Goal: Task Accomplishment & Management: Complete application form

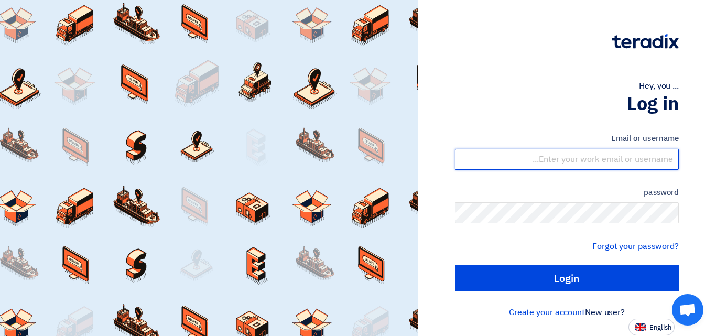
click at [620, 157] on input "text" at bounding box center [567, 159] width 224 height 21
type input "[EMAIL_ADDRESS][DOMAIN_NAME]"
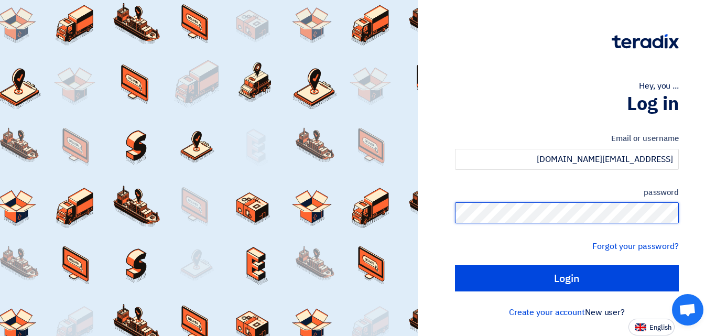
click at [455, 265] on input "Login" at bounding box center [567, 278] width 224 height 26
type input "Sign in"
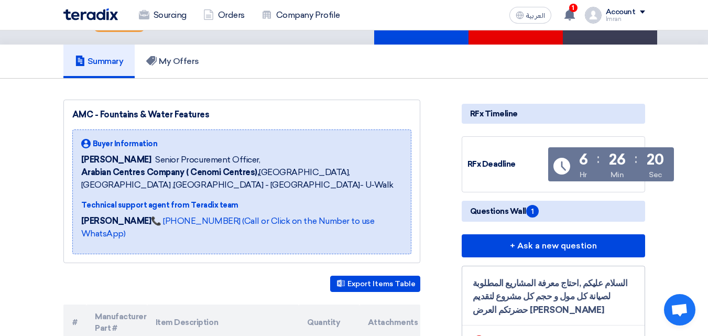
scroll to position [32, 0]
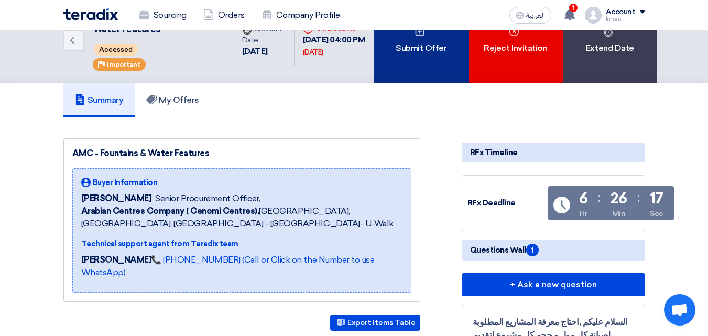
drag, startPoint x: 713, startPoint y: 21, endPoint x: 424, endPoint y: 63, distance: 291.6
click at [424, 63] on div "Submit Offer" at bounding box center [421, 40] width 94 height 85
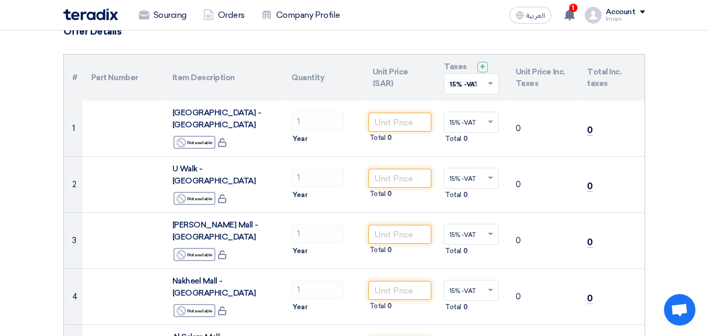
scroll to position [92, 0]
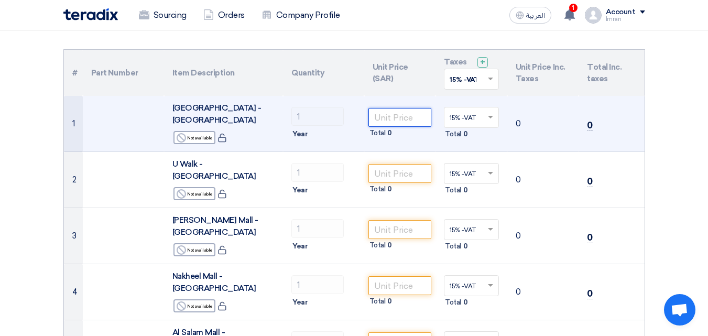
click at [391, 113] on input "number" at bounding box center [399, 117] width 63 height 19
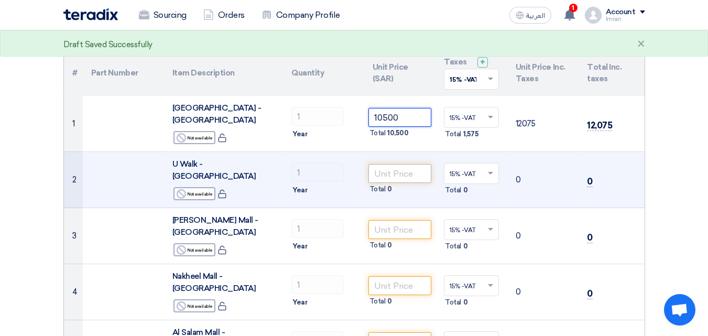
type input "10500"
click at [387, 164] on input "number" at bounding box center [399, 173] width 63 height 19
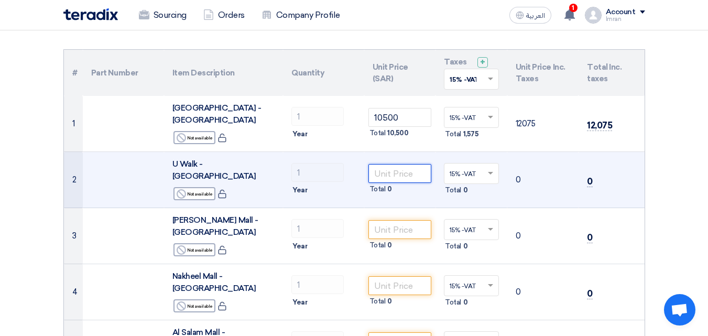
type input "9"
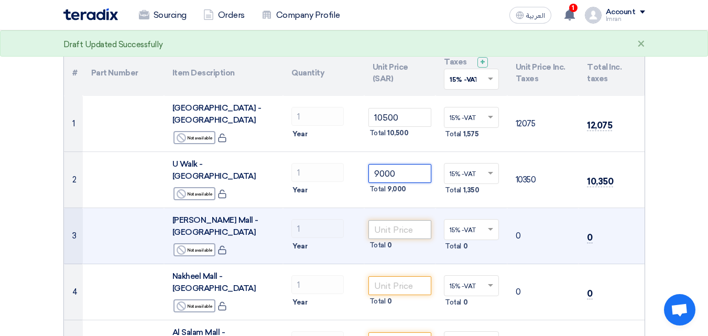
type input "9000"
click at [391, 220] on input "number" at bounding box center [399, 229] width 63 height 19
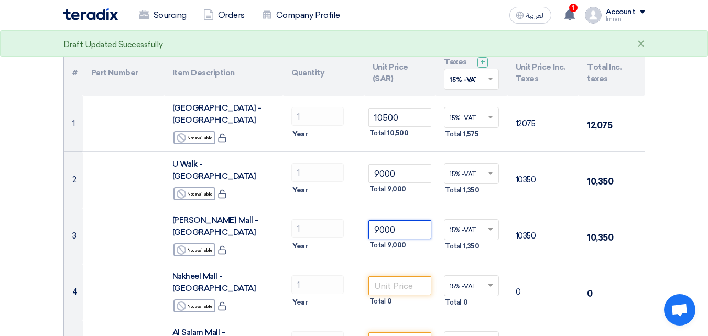
type input "9000"
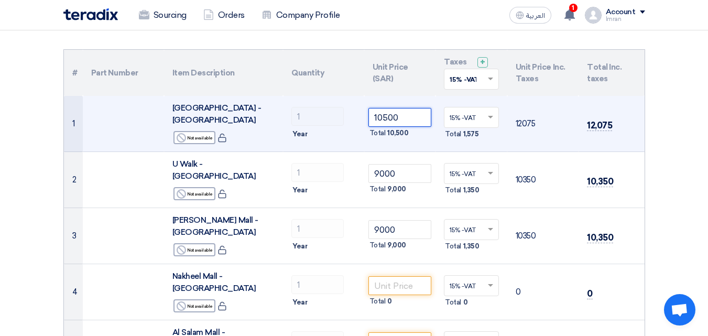
click at [402, 113] on input "10500" at bounding box center [399, 117] width 63 height 19
type input "1"
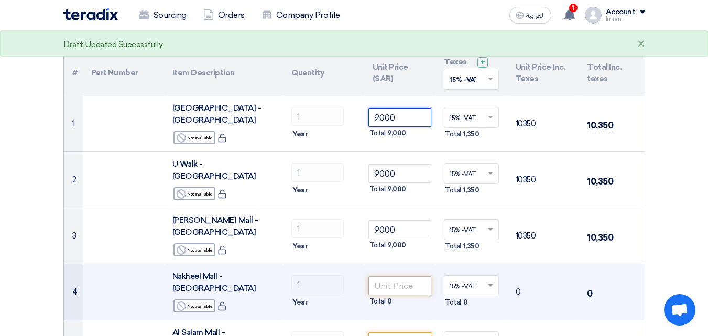
type input "9000"
click at [390, 276] on input "number" at bounding box center [399, 285] width 63 height 19
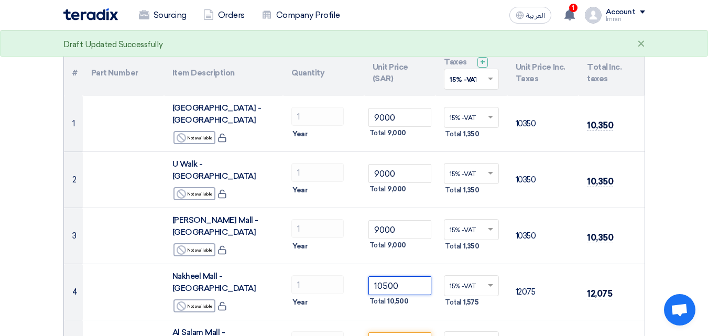
type input "10500"
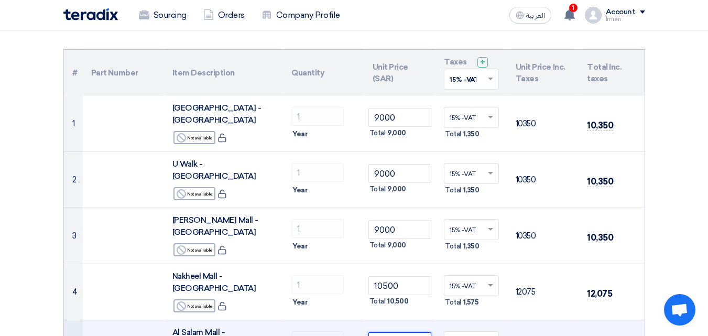
click at [382, 332] on input "number" at bounding box center [399, 341] width 63 height 19
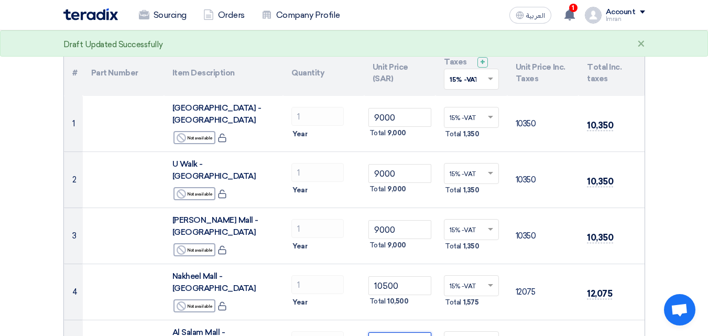
type input "11500"
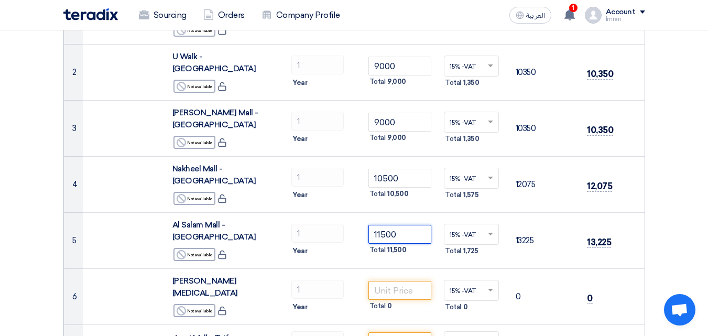
scroll to position [215, 0]
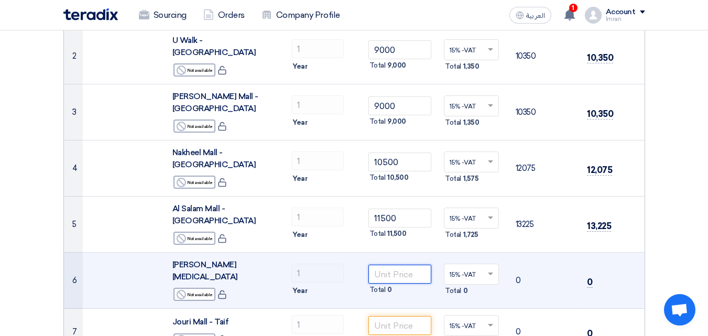
click at [392, 265] on input "number" at bounding box center [399, 274] width 63 height 19
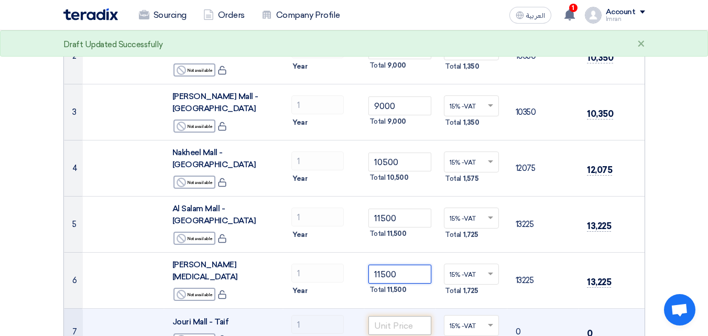
type input "11500"
click at [381, 316] on input "number" at bounding box center [399, 325] width 63 height 19
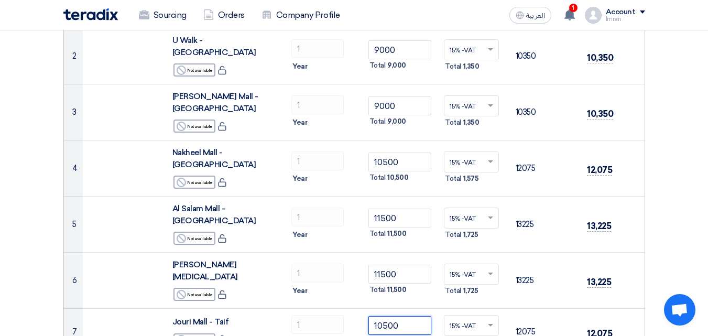
type input "10500"
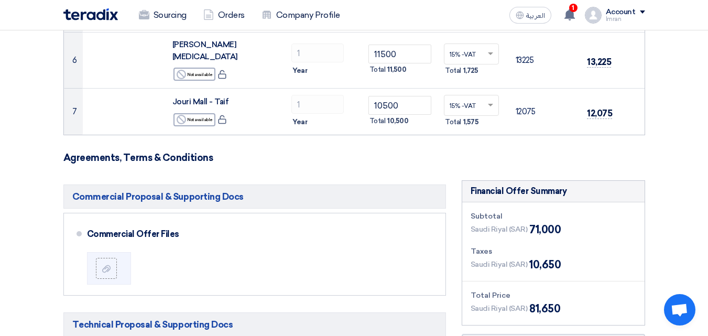
scroll to position [437, 0]
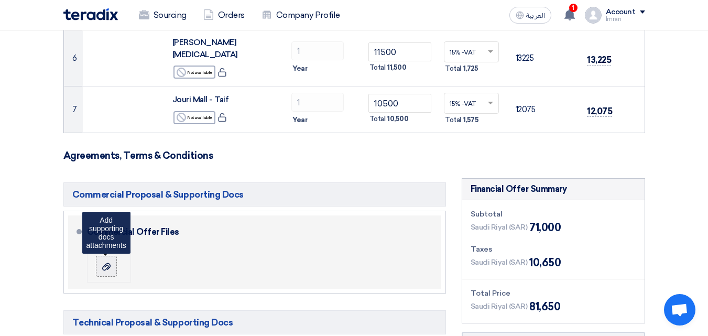
click at [107, 262] on icon at bounding box center [106, 266] width 8 height 8
click at [0, 0] on input "file" at bounding box center [0, 0] width 0 height 0
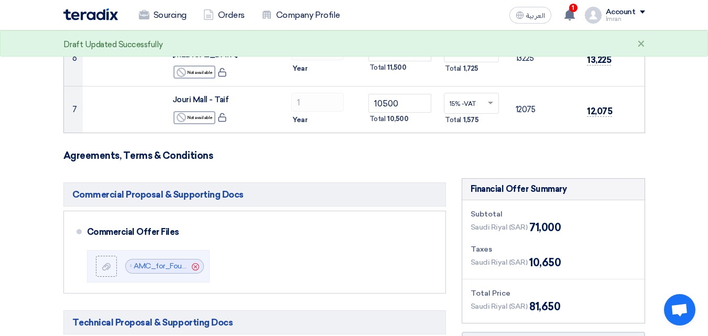
click at [0, 0] on input "file" at bounding box center [0, 0] width 0 height 0
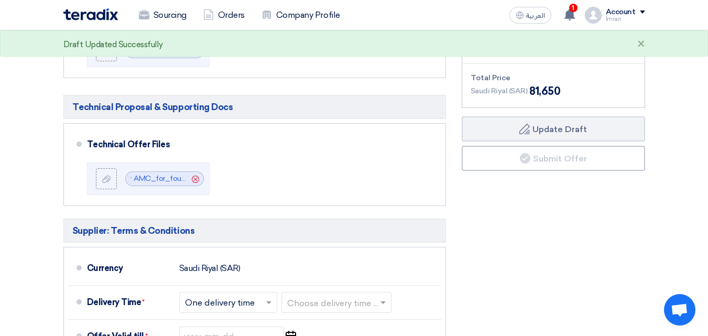
scroll to position [655, 0]
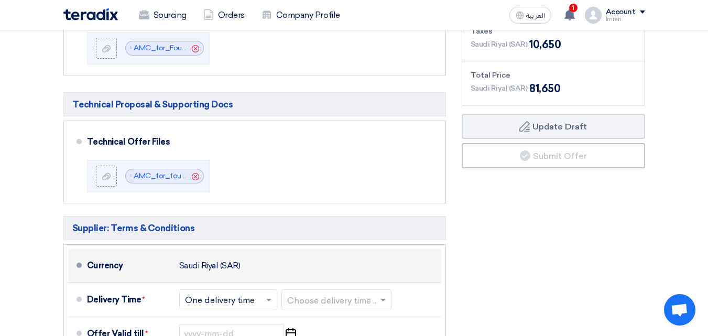
click at [79, 262] on span at bounding box center [78, 264] width 5 height 5
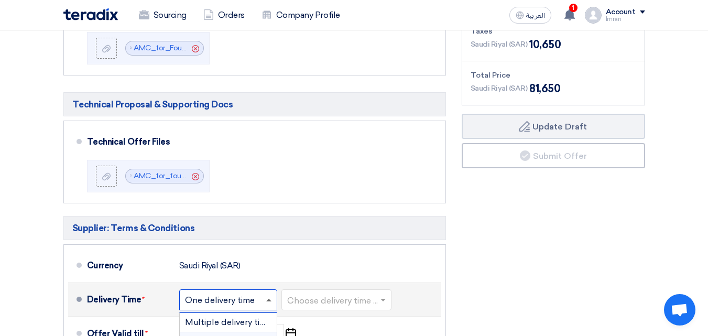
click at [269, 299] on span at bounding box center [268, 300] width 5 height 3
click at [269, 299] on span at bounding box center [268, 301] width 5 height 4
click at [385, 299] on span at bounding box center [382, 301] width 5 height 4
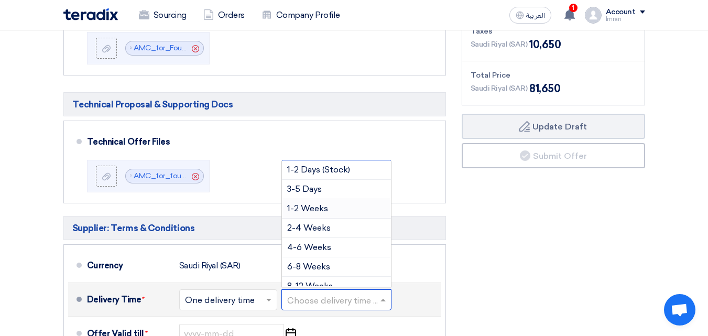
click at [314, 203] on span "1-2 Weeks" at bounding box center [307, 208] width 41 height 10
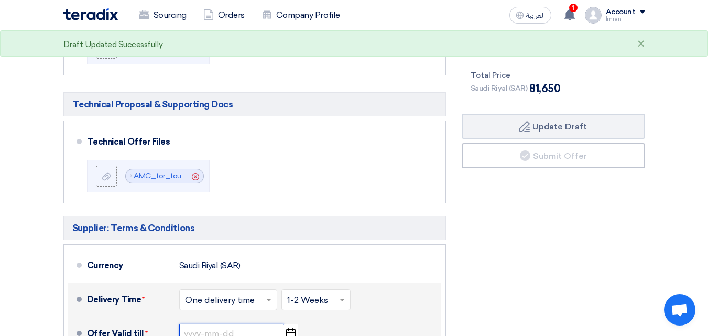
click at [216, 324] on input at bounding box center [231, 334] width 105 height 20
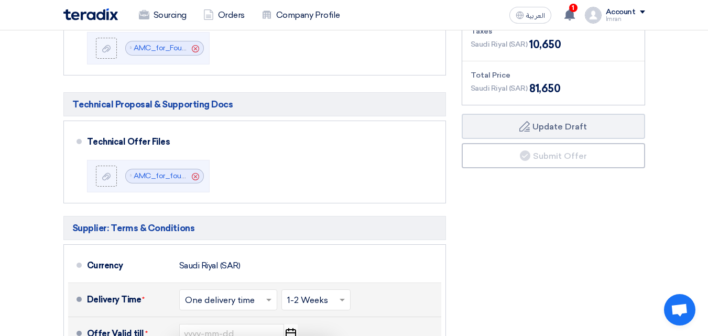
select select "9"
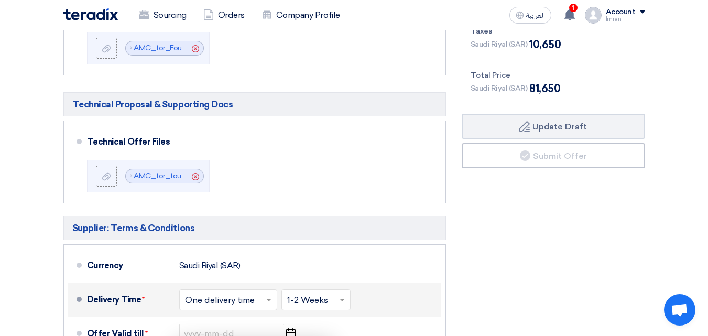
click at [482, 261] on div "Financial Offer Summary Subtotal [GEOGRAPHIC_DATA] (SAR) 71,000 Taxes Draft" at bounding box center [553, 240] width 199 height 560
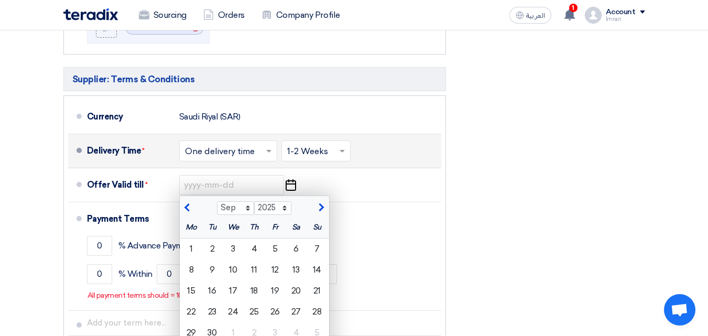
scroll to position [806, 0]
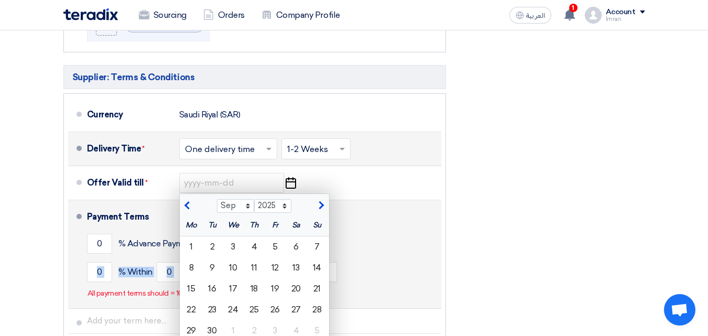
drag, startPoint x: 400, startPoint y: 199, endPoint x: 399, endPoint y: 180, distance: 19.4
click at [399, 204] on div "Payment Terms 0 % Advance Payment Upon Receiving PO 0 % Within 0 Invoice Date" at bounding box center [262, 254] width 350 height 100
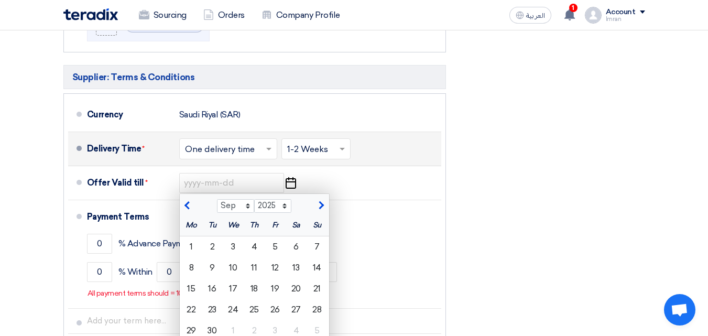
click at [514, 150] on div "Financial Offer Summary Subtotal [GEOGRAPHIC_DATA] (SAR) 71,000 Taxes Draft" at bounding box center [553, 89] width 199 height 560
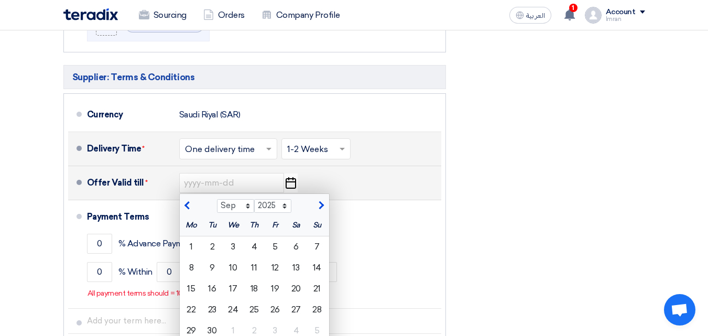
click at [364, 170] on div "Offer Valid till * Aug Sep Oct Nov [DATE] 2026 2027 2028 2029 2030 2031 2032 20…" at bounding box center [262, 182] width 350 height 25
click at [256, 299] on div "25" at bounding box center [254, 309] width 21 height 21
type input "[DATE]"
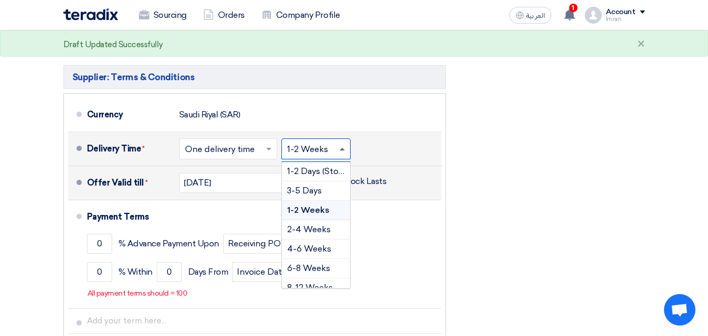
click at [343, 148] on span at bounding box center [341, 149] width 5 height 3
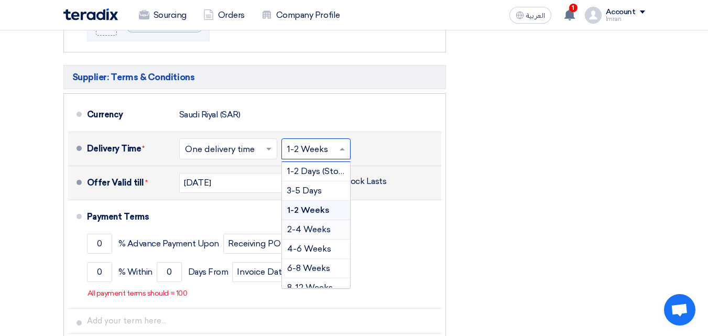
click at [308, 224] on span "2-4 Weeks" at bounding box center [308, 229] width 43 height 10
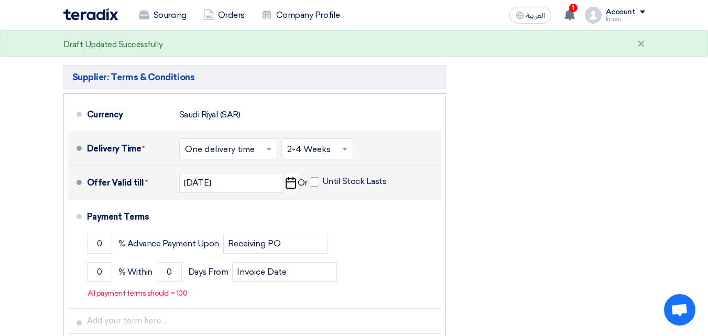
click at [481, 132] on div "Financial Offer Summary Subtotal [GEOGRAPHIC_DATA] (SAR) 71,000 Taxes Draft" at bounding box center [553, 89] width 199 height 560
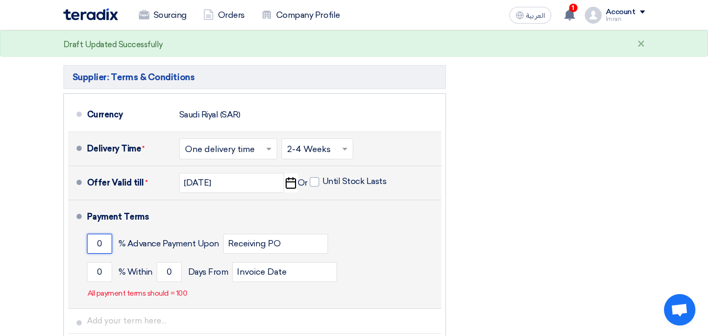
click at [101, 234] on input "0" at bounding box center [99, 244] width 25 height 20
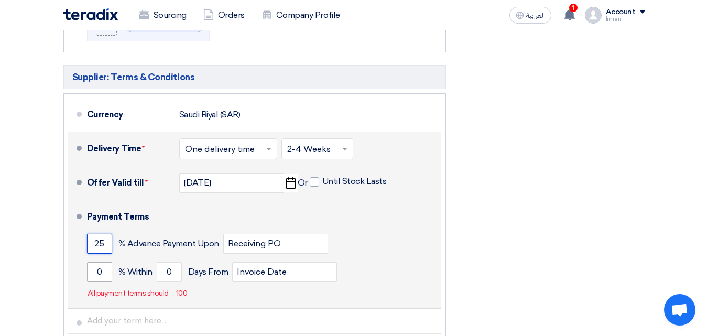
type input "25"
click at [102, 262] on input "0" at bounding box center [99, 272] width 25 height 20
type input "0"
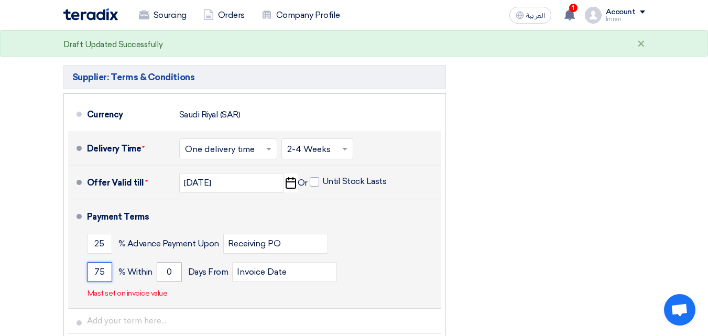
type input "75"
click at [170, 262] on input "0" at bounding box center [169, 272] width 25 height 20
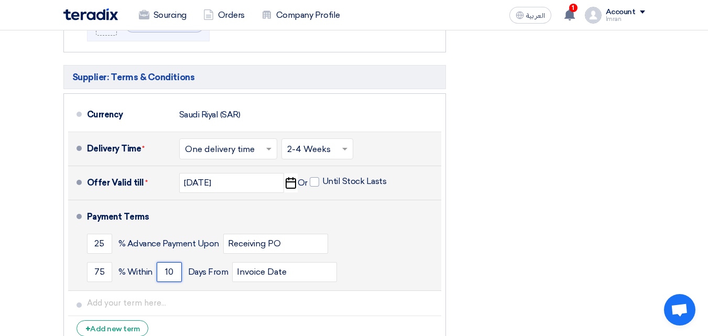
type input "1"
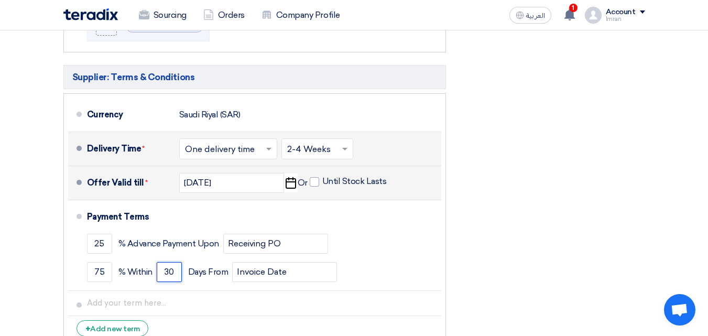
type input "30"
click at [495, 240] on div "Financial Offer Summary Subtotal [GEOGRAPHIC_DATA] (SAR) 71,000 Taxes Draft" at bounding box center [553, 80] width 199 height 542
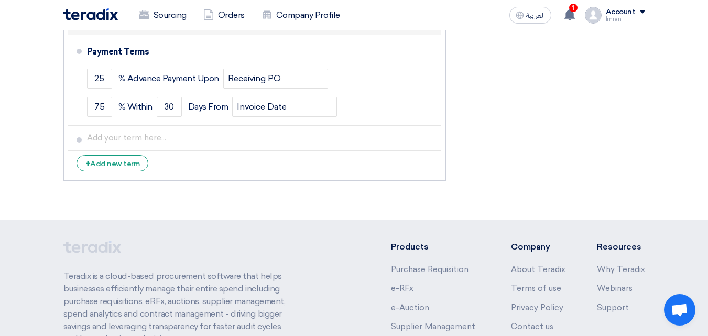
scroll to position [976, 0]
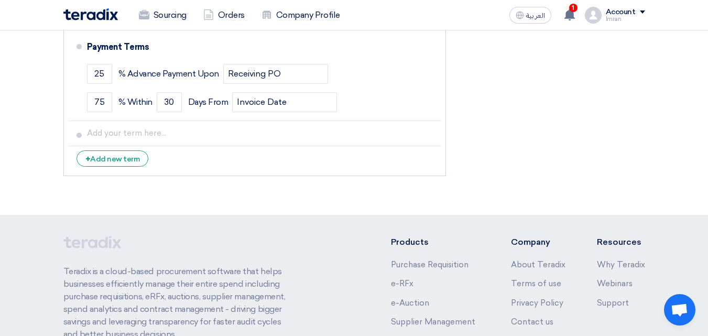
drag, startPoint x: 715, startPoint y: 268, endPoint x: 500, endPoint y: 108, distance: 267.4
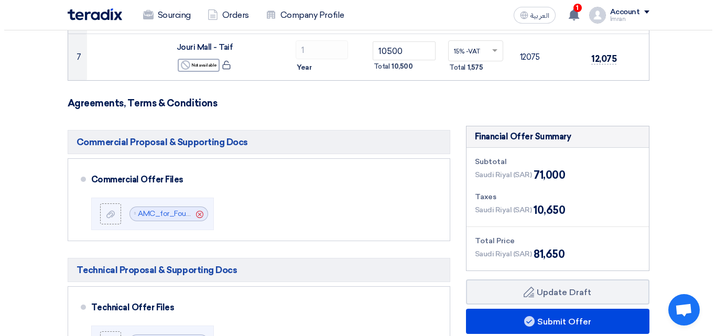
scroll to position [478, 0]
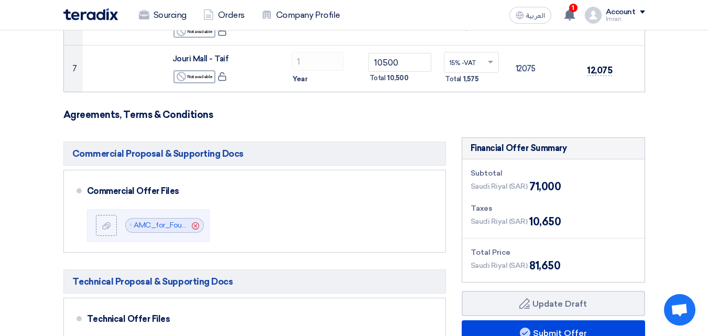
drag, startPoint x: 711, startPoint y: 138, endPoint x: 494, endPoint y: 305, distance: 274.6
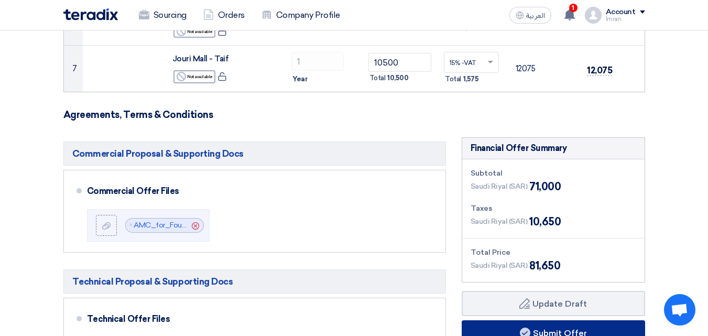
click at [557, 320] on button "Submit Offer" at bounding box center [553, 332] width 183 height 25
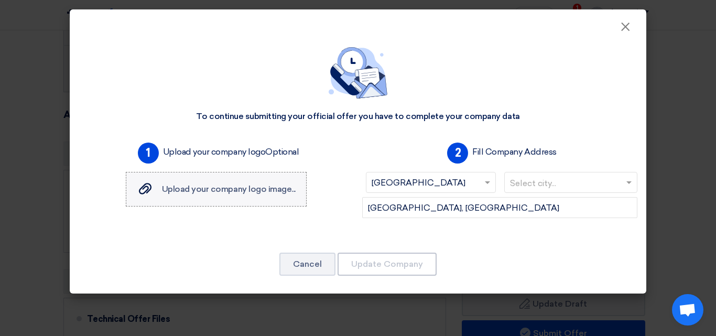
click at [210, 190] on span "Upload your company logo image..." at bounding box center [229, 189] width 134 height 10
click at [0, 0] on input "Upload your company logo image... Upload your company logo image..." at bounding box center [0, 0] width 0 height 0
click at [198, 181] on label "Upload your company logo image... Upload your company logo image..." at bounding box center [216, 189] width 181 height 35
click at [0, 0] on input "Upload your company logo image... Upload your company logo image..." at bounding box center [0, 0] width 0 height 0
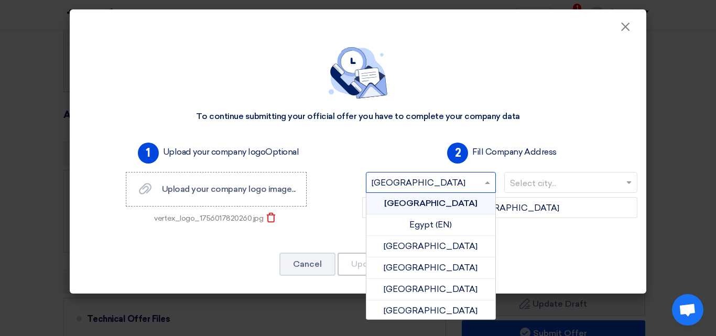
click at [486, 181] on span at bounding box center [488, 182] width 13 height 13
click at [415, 178] on input "text" at bounding box center [425, 183] width 108 height 17
click at [408, 182] on input "text" at bounding box center [425, 183] width 108 height 17
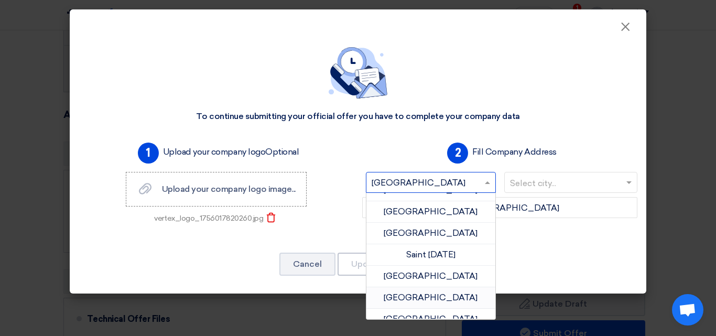
click at [445, 300] on span "[GEOGRAPHIC_DATA]" at bounding box center [431, 297] width 94 height 10
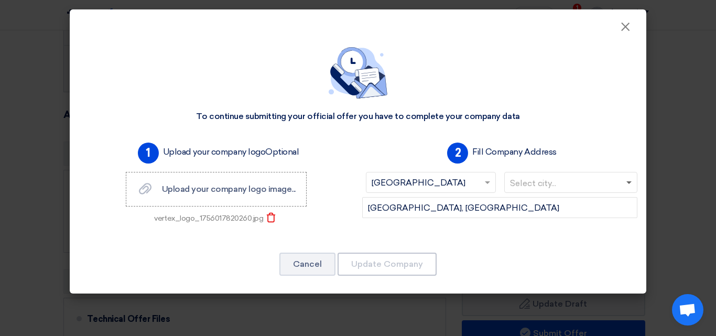
click at [627, 184] on span at bounding box center [628, 183] width 5 height 4
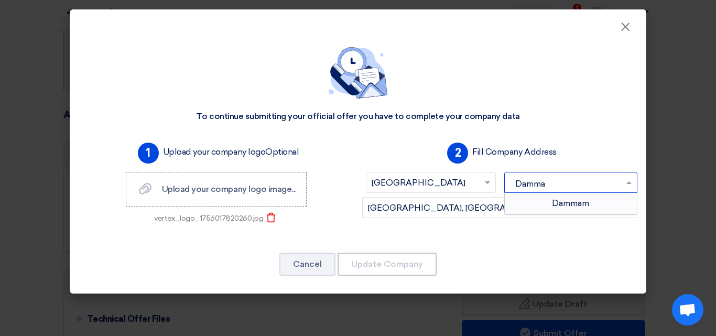
type input "Dammam"
click at [569, 203] on span "Dammam" at bounding box center [570, 203] width 37 height 10
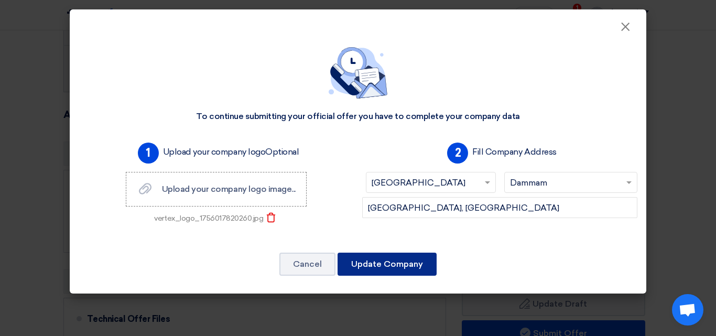
click at [384, 261] on button "Update Company" at bounding box center [386, 264] width 99 height 23
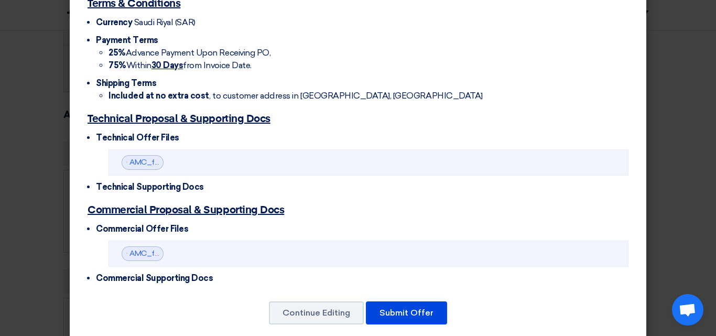
scroll to position [522, 0]
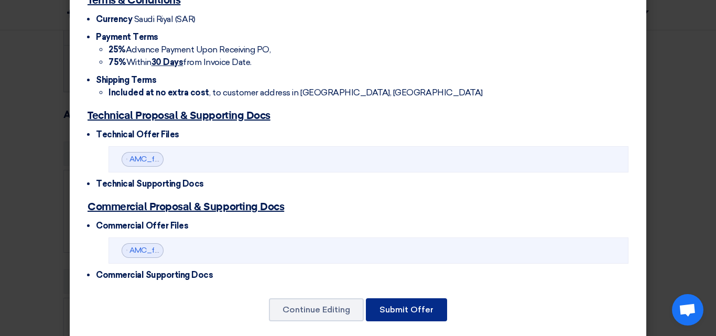
click at [402, 298] on button "Submit Offer" at bounding box center [406, 309] width 81 height 23
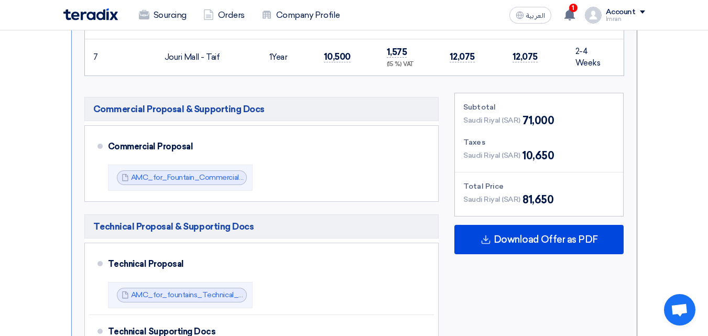
scroll to position [649, 0]
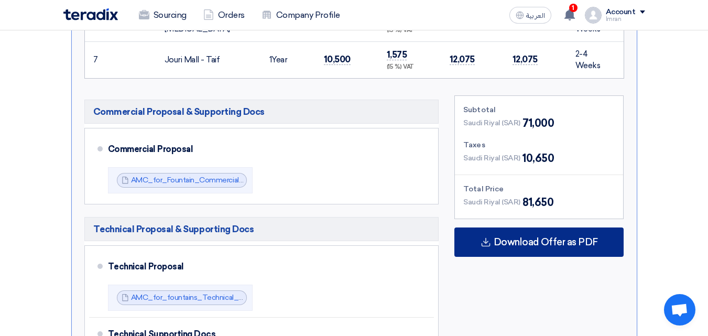
click at [530, 243] on span "Download Offer as PDF" at bounding box center [546, 241] width 104 height 9
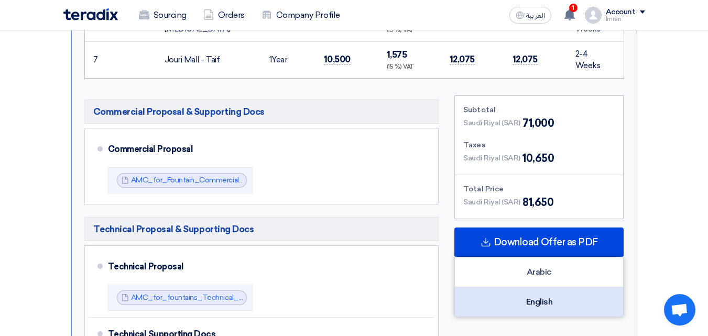
click at [531, 305] on div "English" at bounding box center [539, 301] width 168 height 29
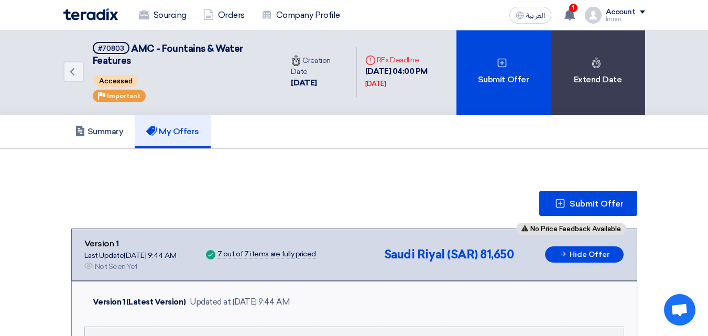
scroll to position [0, 0]
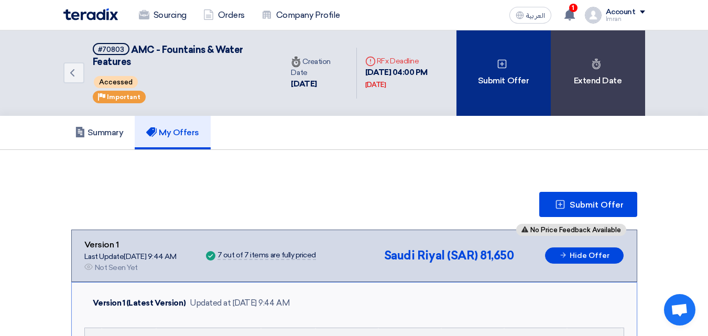
click at [513, 73] on div "Submit Offer" at bounding box center [503, 72] width 94 height 85
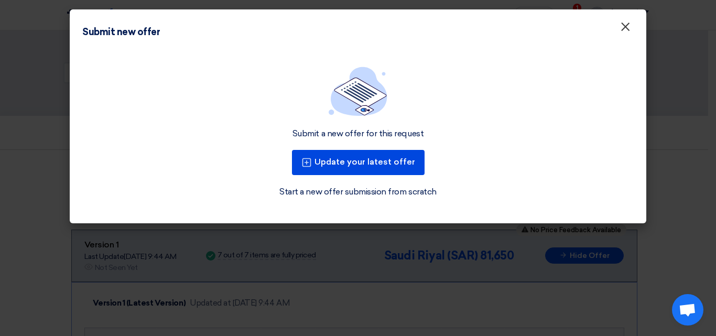
click at [625, 29] on span "×" at bounding box center [625, 29] width 10 height 21
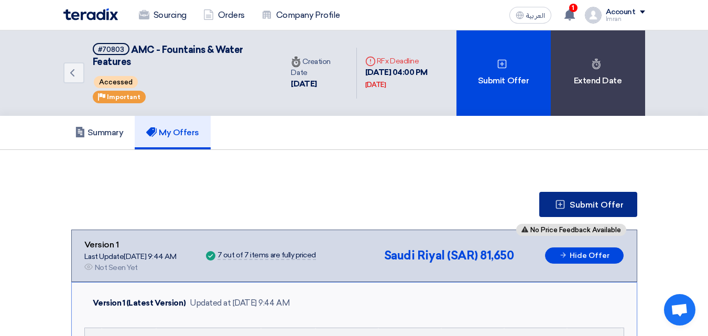
click at [585, 205] on span "Submit Offer" at bounding box center [596, 205] width 54 height 8
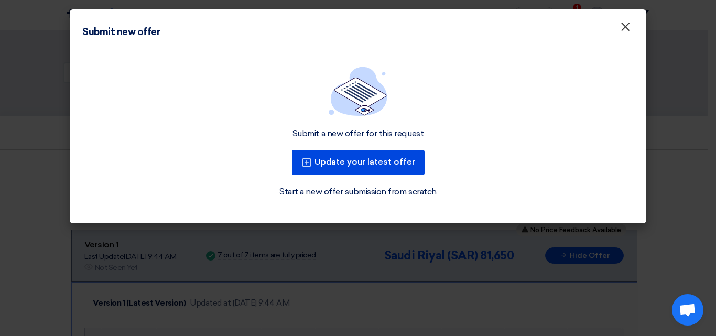
click at [627, 28] on span "×" at bounding box center [625, 29] width 10 height 21
